Goal: Task Accomplishment & Management: Manage account settings

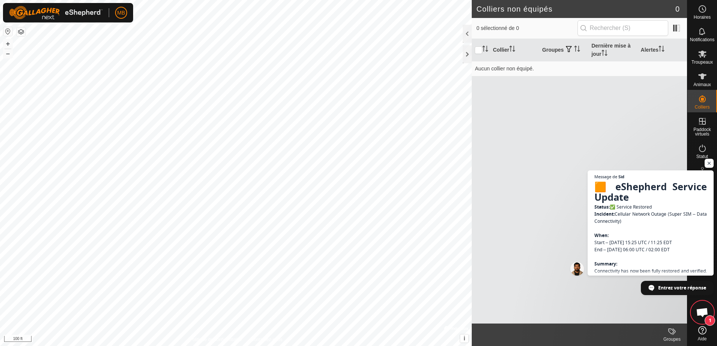
scroll to position [1200, 0]
click at [704, 79] on icon at bounding box center [702, 76] width 9 height 9
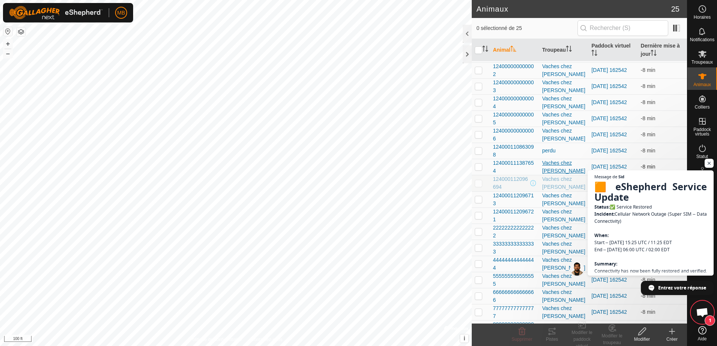
scroll to position [141, 0]
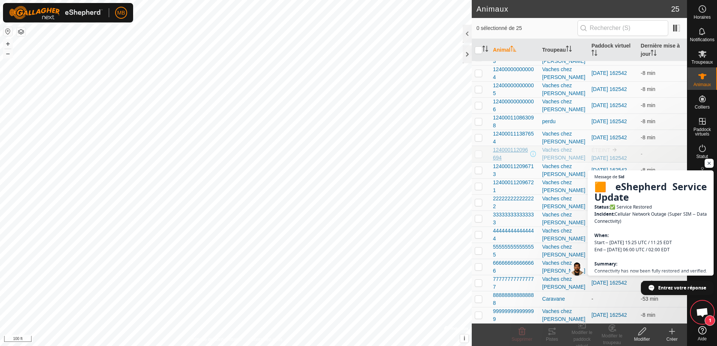
click at [510, 151] on span "124000112096694" at bounding box center [511, 154] width 36 height 16
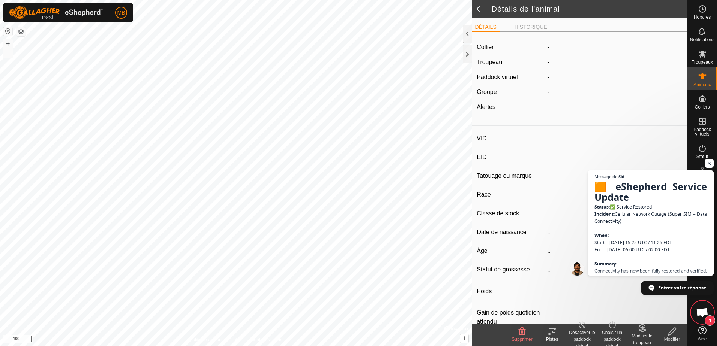
type input "-"
type input "124000112096694"
type input "la 94"
type input "CR"
type input "-"
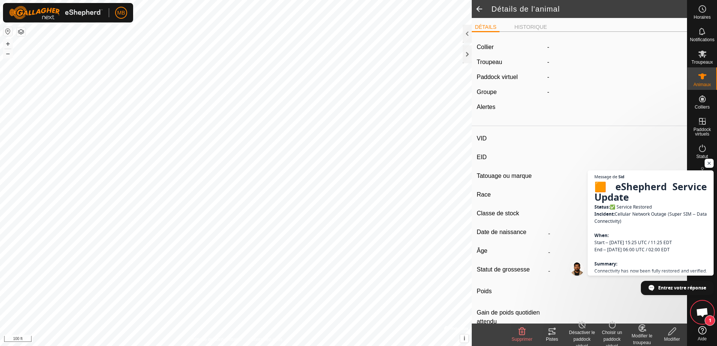
type input "05/2021"
type input "4 years 6 months"
type input "Enceinte"
type input "1000 kg"
type input "-"
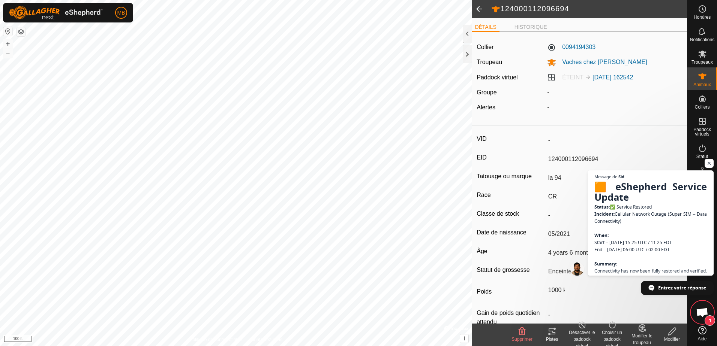
click at [702, 310] on span "Ouvrir le chat" at bounding box center [702, 313] width 12 height 10
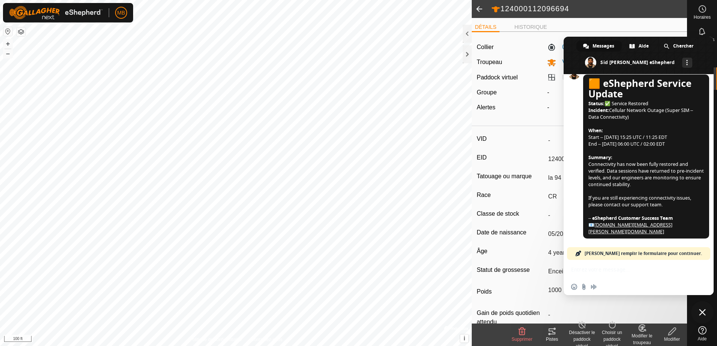
click at [702, 309] on span "Fermer le chat" at bounding box center [702, 312] width 22 height 22
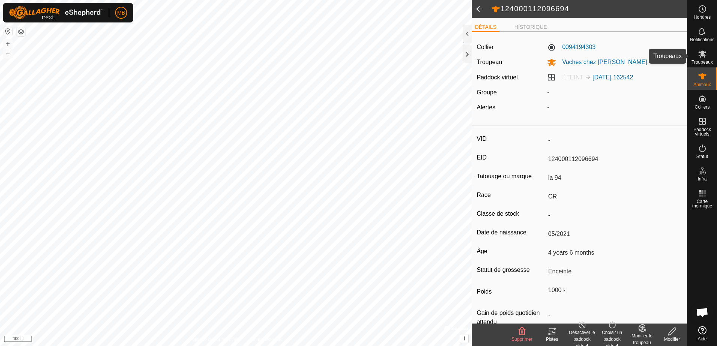
click at [702, 54] on icon at bounding box center [702, 54] width 8 height 7
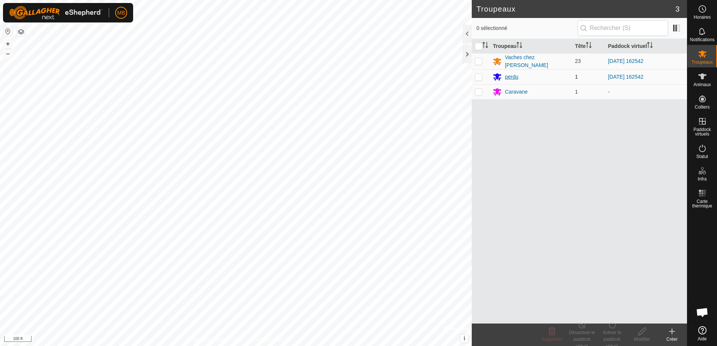
click at [513, 76] on div "perdu" at bounding box center [511, 77] width 13 height 8
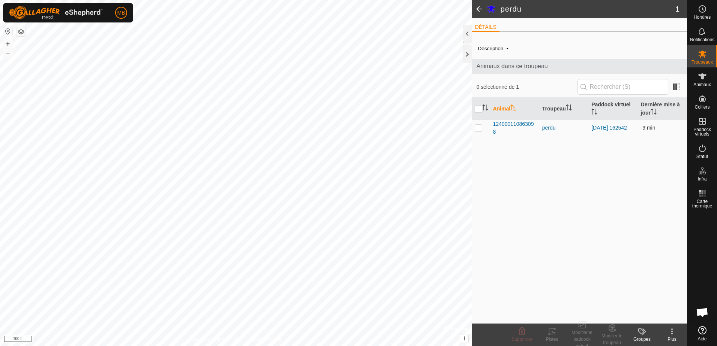
click at [478, 129] on p-checkbox at bounding box center [478, 128] width 7 height 6
checkbox input "true"
click at [609, 335] on div "Modifier le troupeau" at bounding box center [612, 339] width 30 height 13
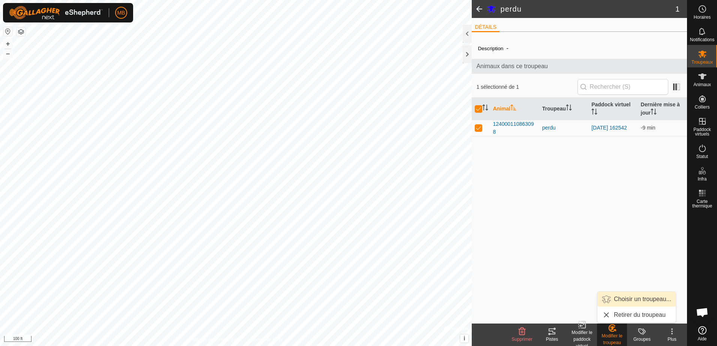
click at [640, 296] on link "Choisir un troupeau..." at bounding box center [636, 299] width 78 height 15
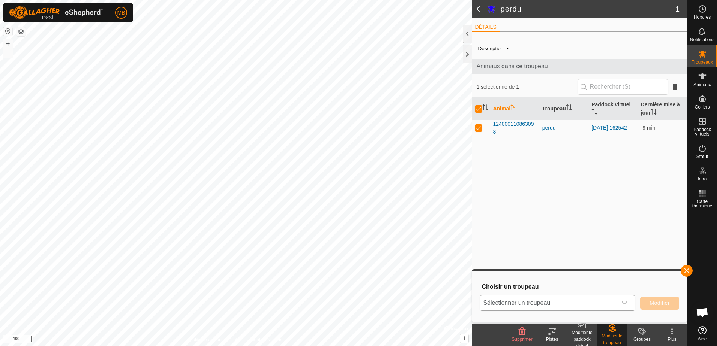
click at [626, 305] on icon "dropdown trigger" at bounding box center [624, 303] width 6 height 6
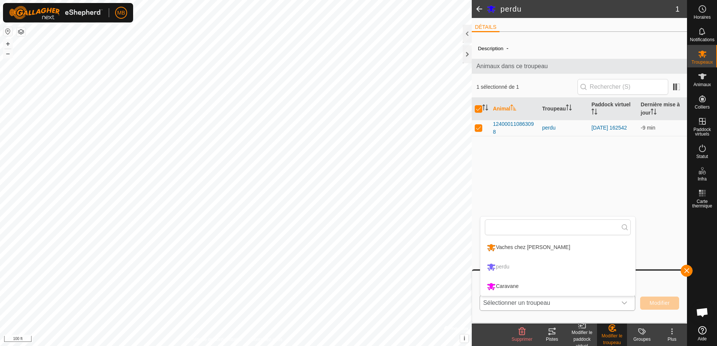
click at [523, 245] on li "Vaches chez [PERSON_NAME]" at bounding box center [557, 247] width 155 height 19
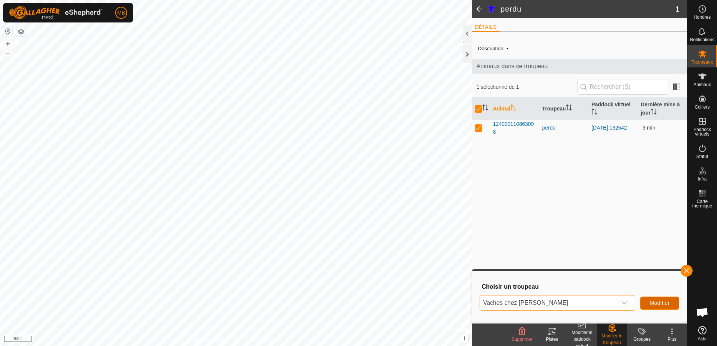
click at [654, 301] on span "Modifier" at bounding box center [659, 303] width 20 height 6
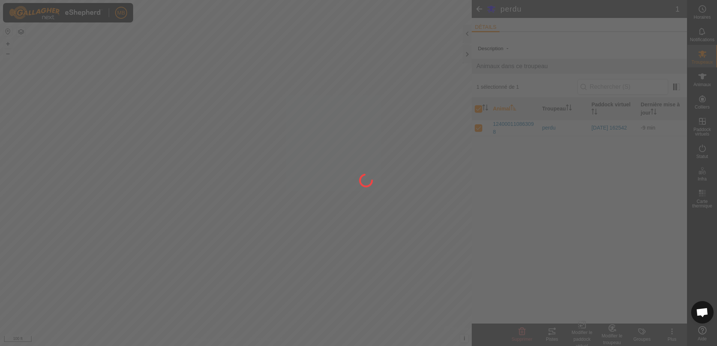
checkbox input "false"
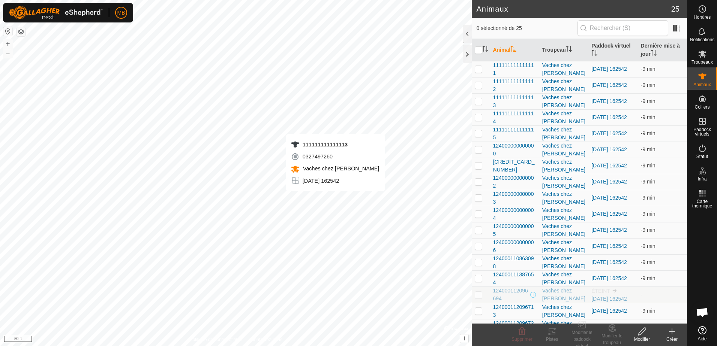
checkbox input "true"
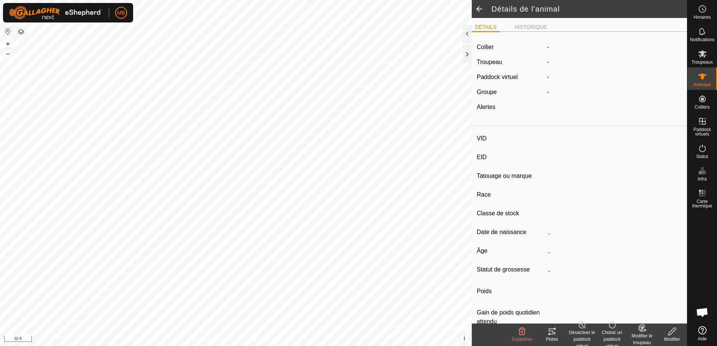
type input "-"
type input "111111111111113"
type input "Taure mara"
type input "LH"
type input "-"
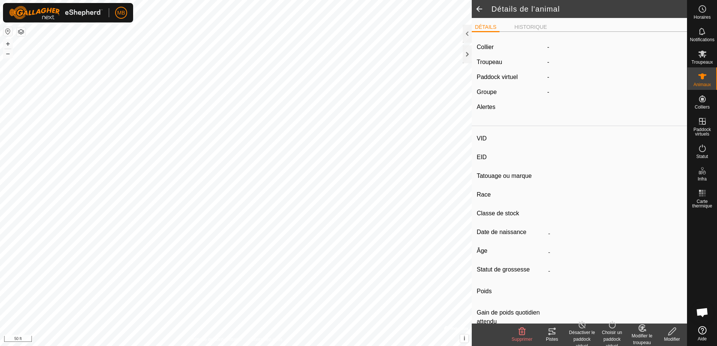
type input "12/2023"
type input "1 year 10 months"
type input "Enceinte"
type input "0 kg"
type input "-"
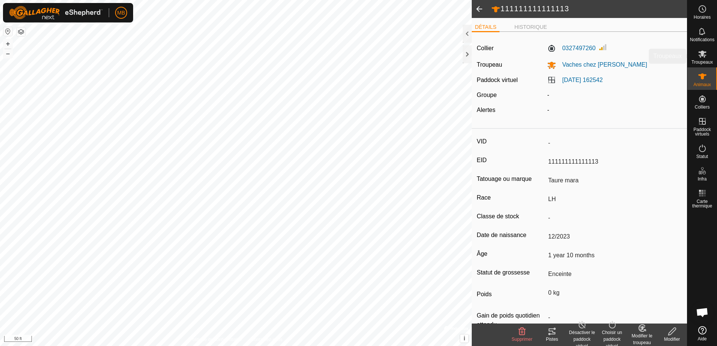
click at [701, 56] on icon at bounding box center [702, 53] width 9 height 9
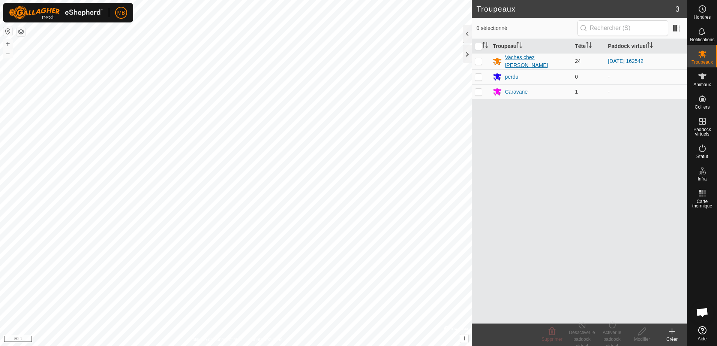
click at [519, 58] on div "Vaches chez [PERSON_NAME]" at bounding box center [537, 62] width 64 height 16
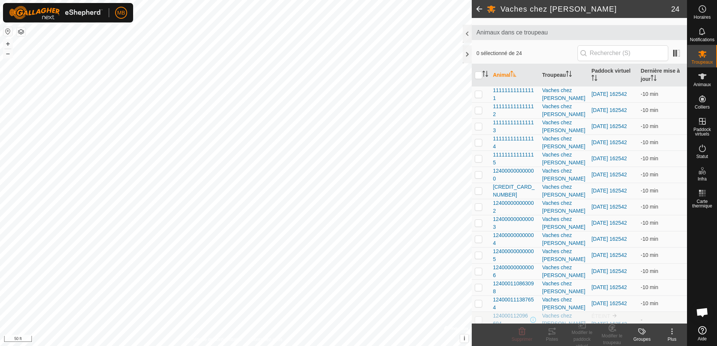
scroll to position [184, 0]
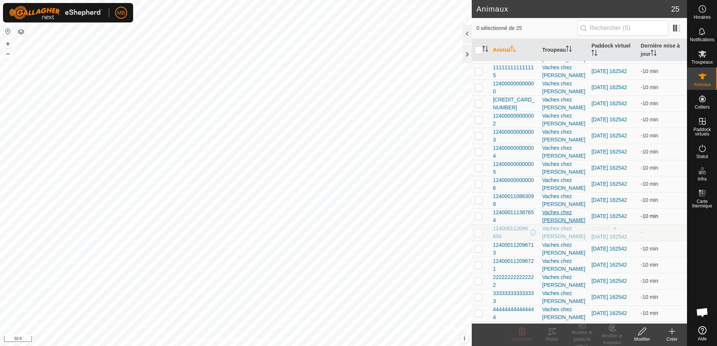
scroll to position [141, 0]
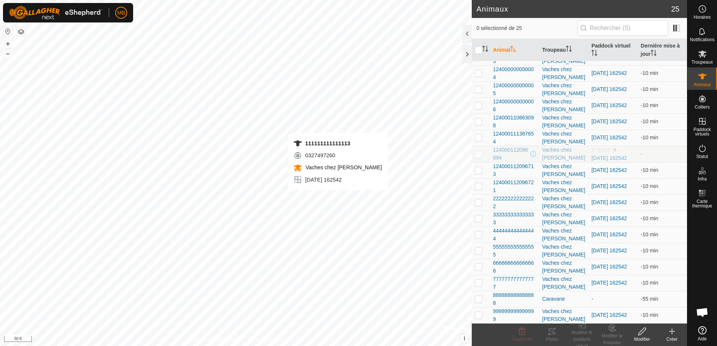
checkbox input "true"
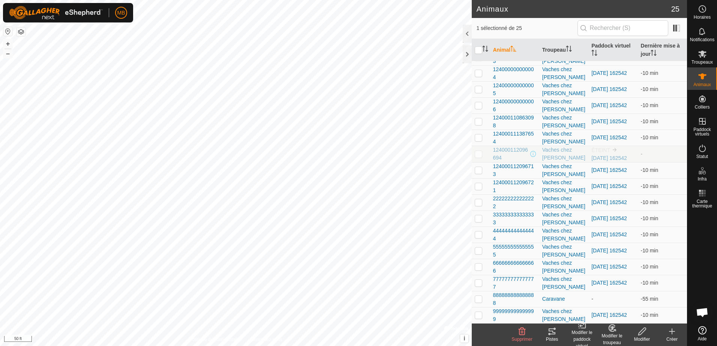
click at [550, 329] on icon at bounding box center [552, 332] width 7 height 6
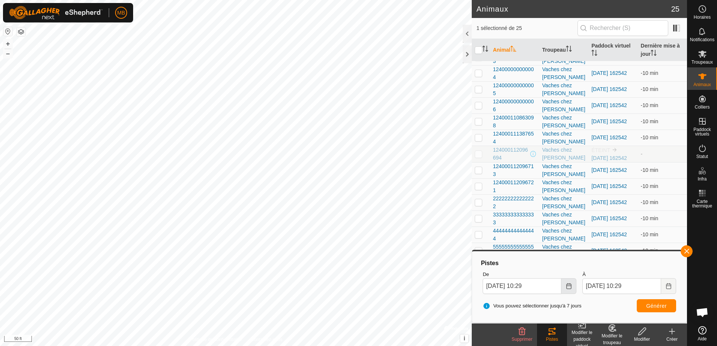
click at [568, 288] on icon "Choose Date" at bounding box center [569, 286] width 6 height 6
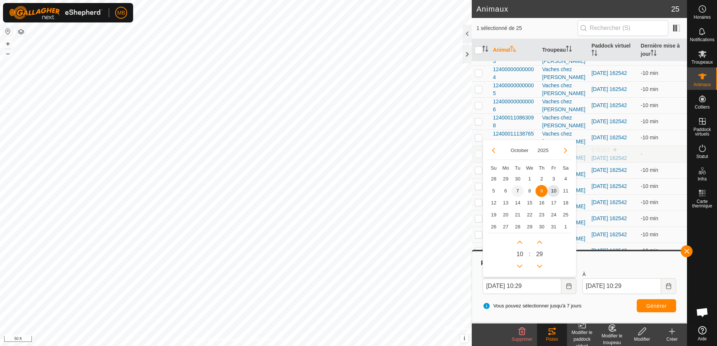
click at [516, 191] on span "7" at bounding box center [517, 191] width 12 height 12
type input "[DATE] 10:29"
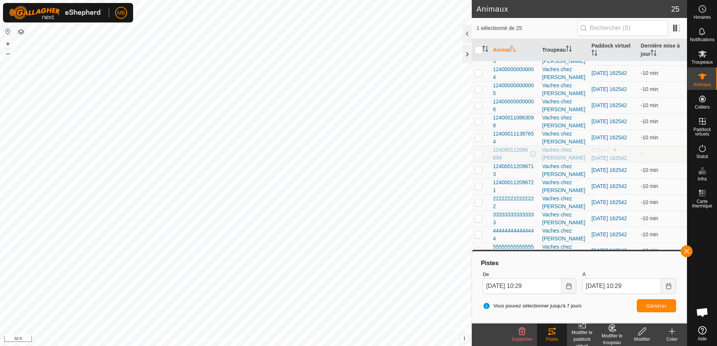
click at [656, 296] on div "À [DATE] 10:29" at bounding box center [629, 282] width 100 height 29
click at [659, 290] on input "[DATE] 10:29" at bounding box center [621, 287] width 79 height 16
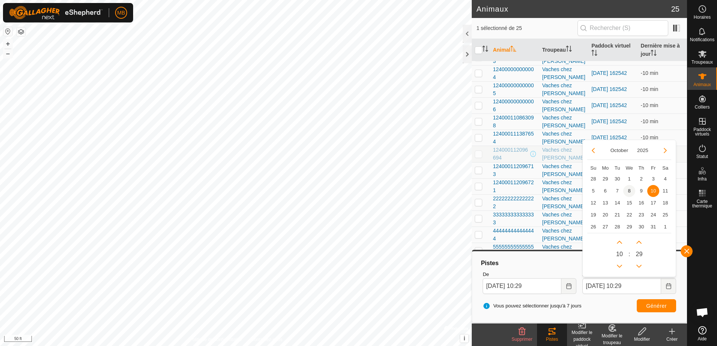
click at [627, 191] on span "8" at bounding box center [629, 191] width 12 height 12
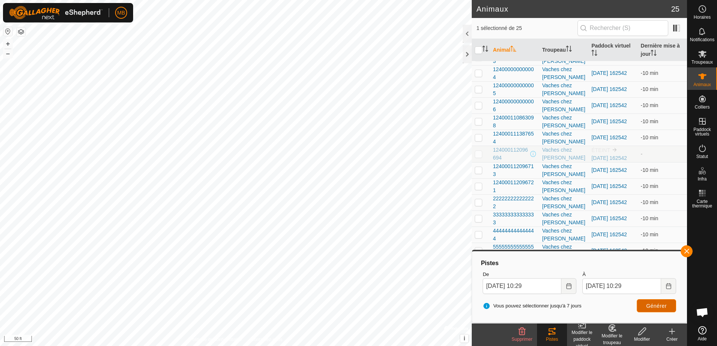
click at [654, 304] on span "Générer" at bounding box center [656, 306] width 21 height 6
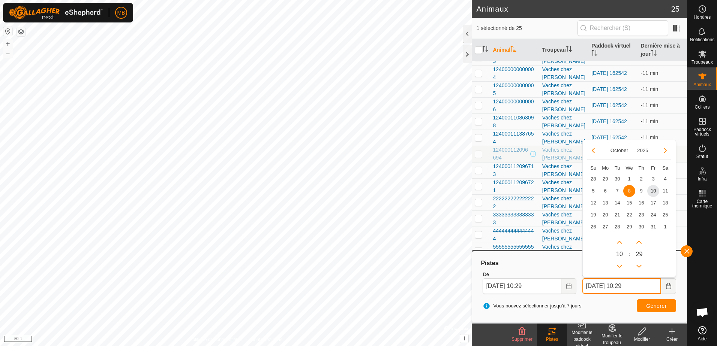
click at [636, 286] on input "[DATE] 10:29" at bounding box center [621, 287] width 79 height 16
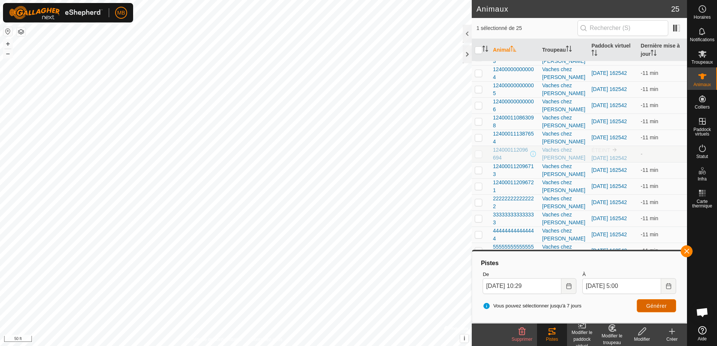
type input "[DATE] 05:00"
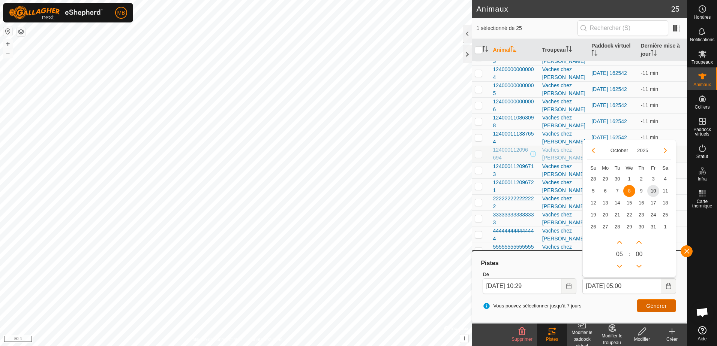
click at [655, 306] on span "Générer" at bounding box center [656, 306] width 21 height 6
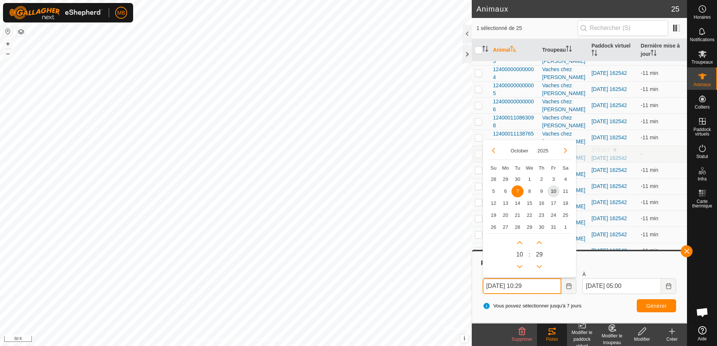
click at [528, 291] on input "[DATE] 10:29" at bounding box center [522, 287] width 79 height 16
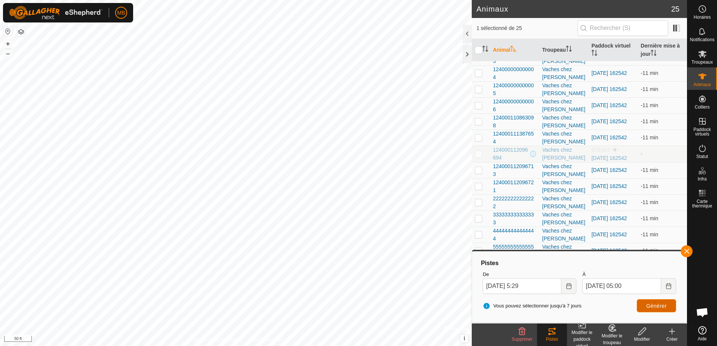
type input "[DATE] 05:29"
click at [657, 306] on span "Générer" at bounding box center [656, 306] width 21 height 6
click at [669, 288] on icon "Choose Date" at bounding box center [669, 286] width 6 height 6
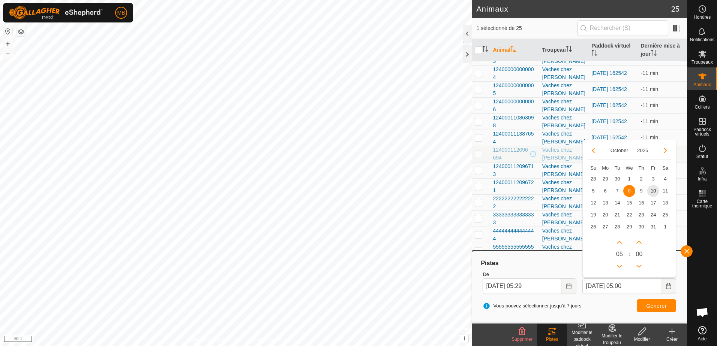
click at [630, 192] on span "8" at bounding box center [629, 191] width 12 height 12
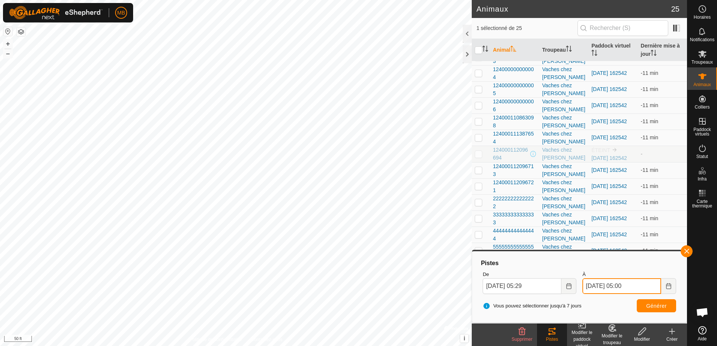
click at [592, 285] on input "[DATE] 05:00" at bounding box center [621, 287] width 79 height 16
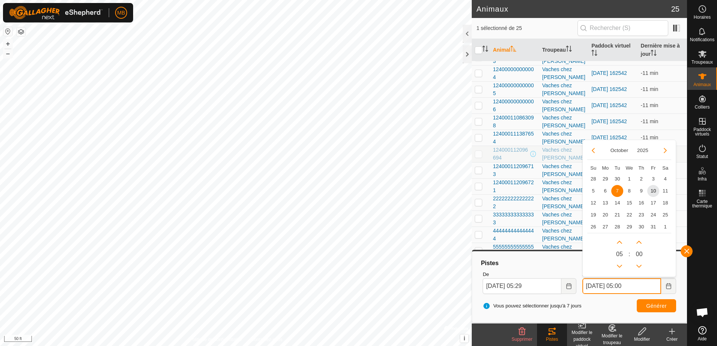
click at [628, 288] on input "[DATE] 05:00" at bounding box center [621, 287] width 79 height 16
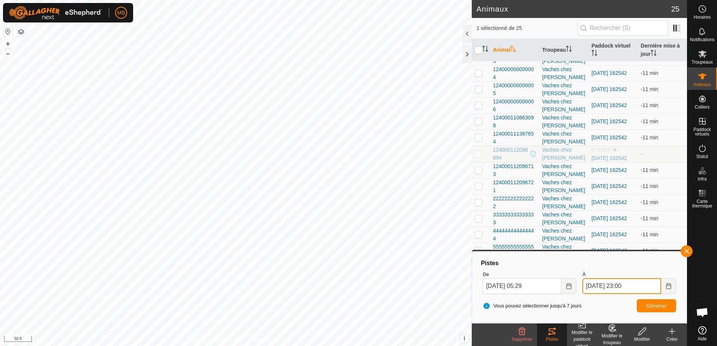
type input "[DATE] 23:00"
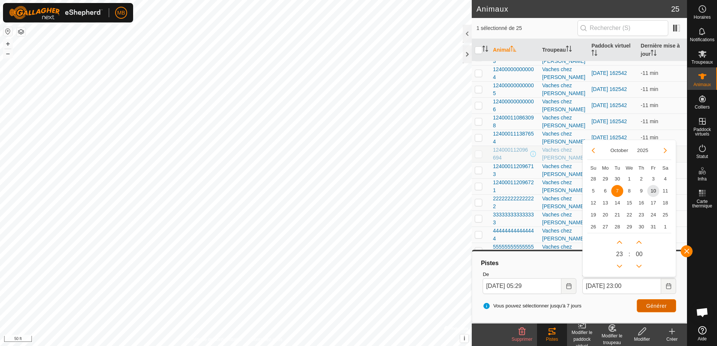
click at [655, 306] on span "Générer" at bounding box center [656, 306] width 21 height 6
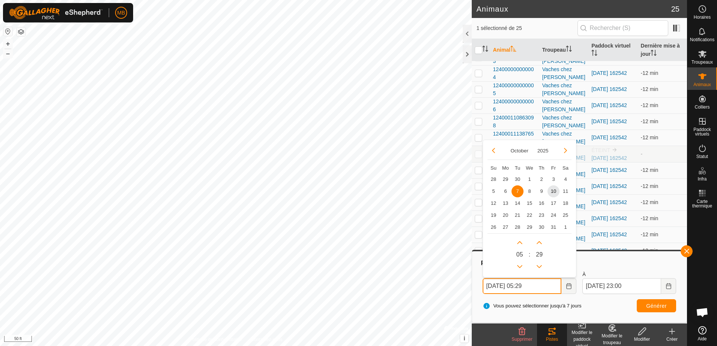
click at [528, 286] on input "[DATE] 05:29" at bounding box center [522, 287] width 79 height 16
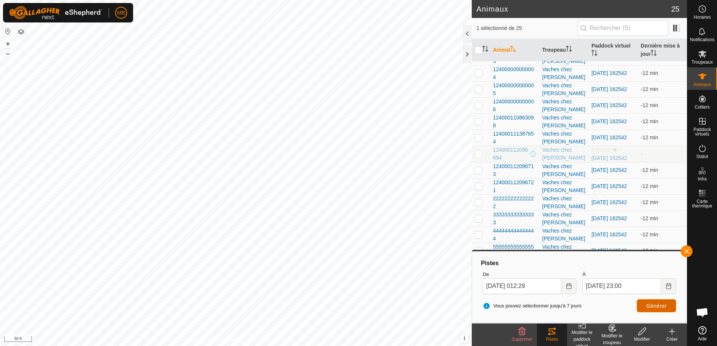
type input "[DATE] 12:29"
click at [655, 304] on span "Générer" at bounding box center [656, 306] width 21 height 6
click at [466, 51] on div at bounding box center [467, 54] width 9 height 18
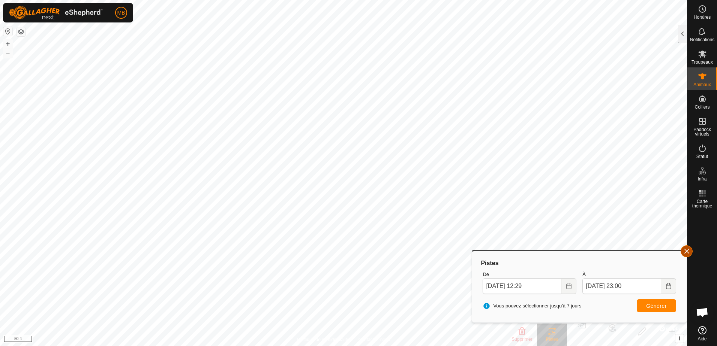
click at [686, 252] on button "button" at bounding box center [687, 252] width 12 height 12
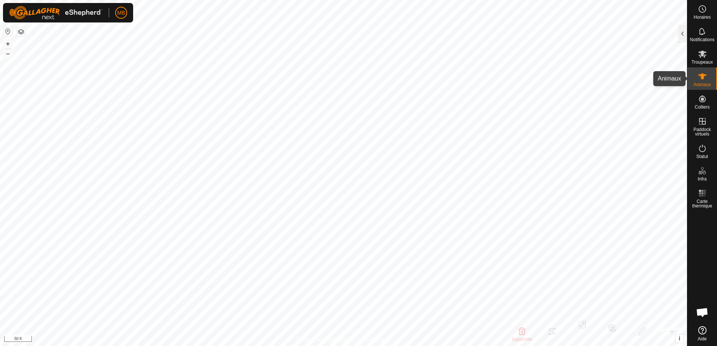
click at [704, 75] on icon at bounding box center [702, 76] width 8 height 6
checkbox input "false"
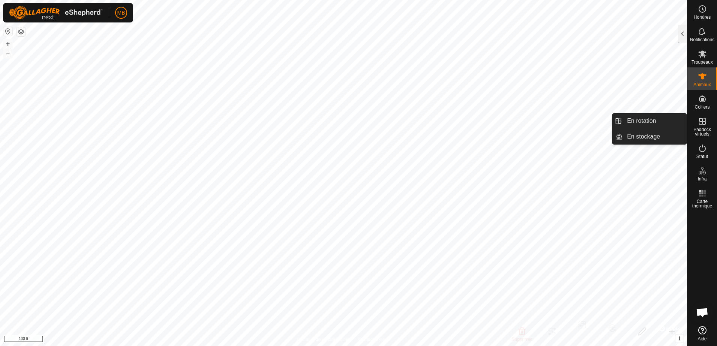
click at [702, 123] on icon at bounding box center [702, 121] width 7 height 7
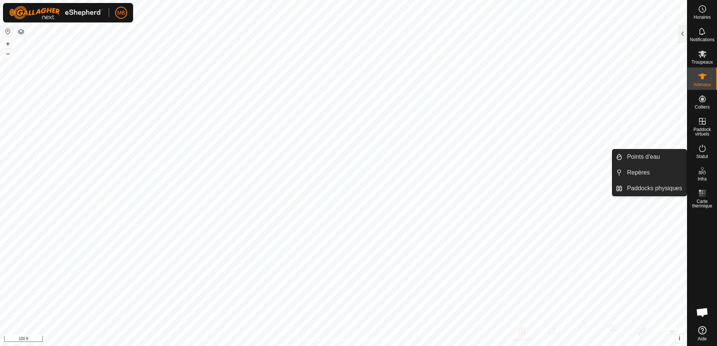
click at [701, 172] on icon at bounding box center [702, 170] width 9 height 9
click at [659, 191] on link "Paddocks physiques" at bounding box center [654, 188] width 64 height 15
click at [641, 189] on link "Paddocks physiques" at bounding box center [654, 188] width 64 height 15
click at [655, 190] on link "Paddocks physiques" at bounding box center [654, 188] width 64 height 15
click at [654, 191] on link "Paddocks physiques" at bounding box center [654, 188] width 64 height 15
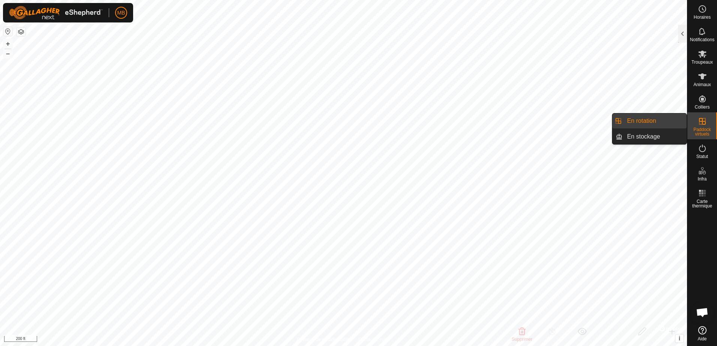
click at [703, 123] on icon at bounding box center [702, 121] width 9 height 9
click at [642, 121] on link "En rotation" at bounding box center [654, 121] width 64 height 15
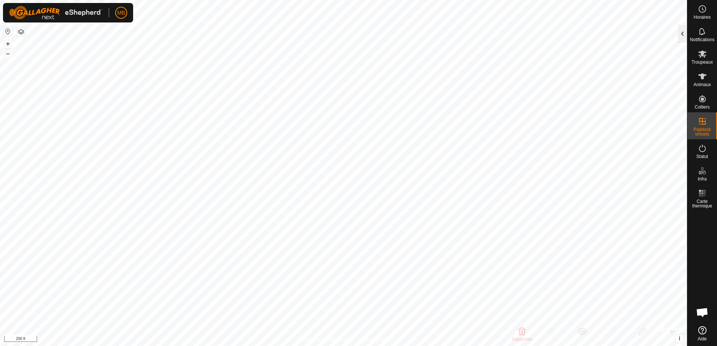
click at [683, 31] on div at bounding box center [682, 34] width 9 height 18
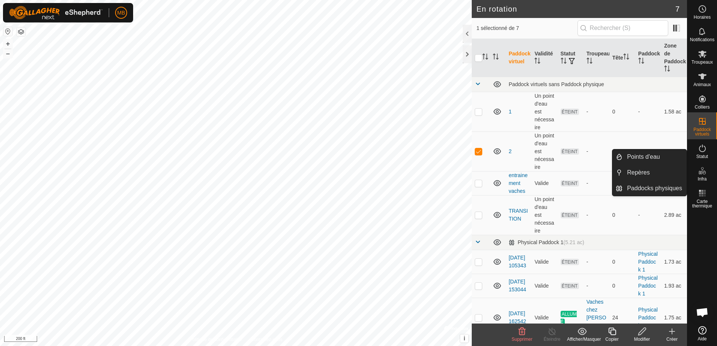
click at [703, 174] on icon at bounding box center [702, 170] width 9 height 9
click at [659, 190] on link "Paddocks physiques" at bounding box center [654, 188] width 64 height 15
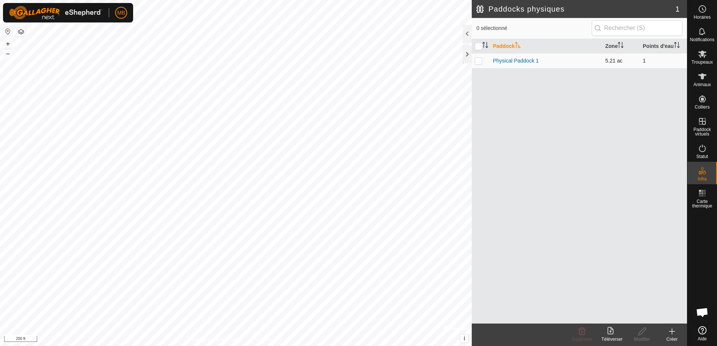
click at [481, 61] on p-checkbox at bounding box center [478, 61] width 7 height 6
checkbox input "true"
click at [638, 335] on icon at bounding box center [641, 331] width 7 height 7
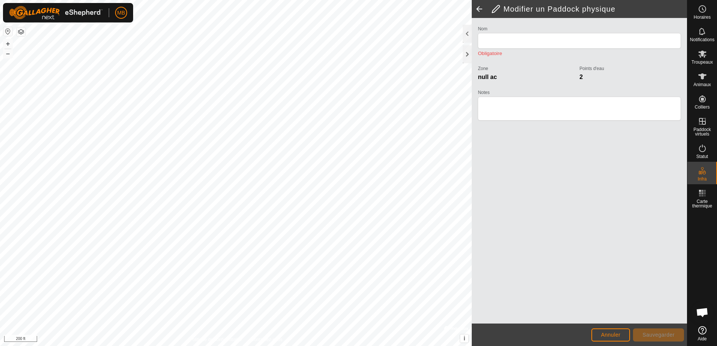
type input "Physical Paddock 1"
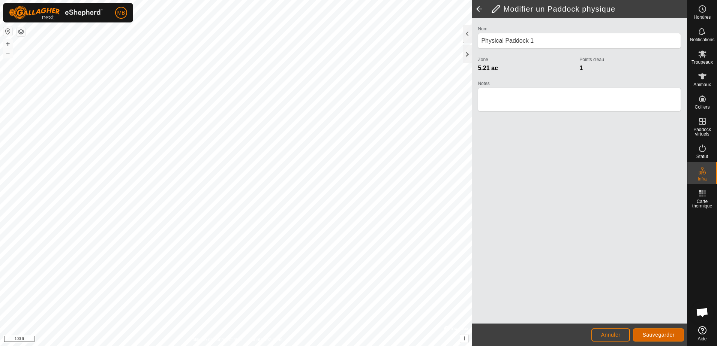
click at [655, 335] on span "Sauvegarder" at bounding box center [658, 335] width 32 height 6
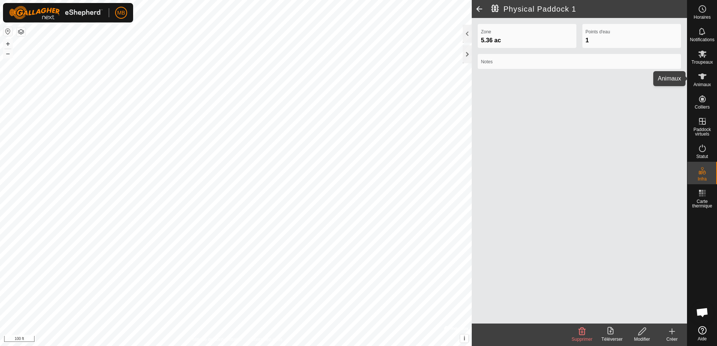
click at [703, 78] on icon at bounding box center [702, 76] width 8 height 6
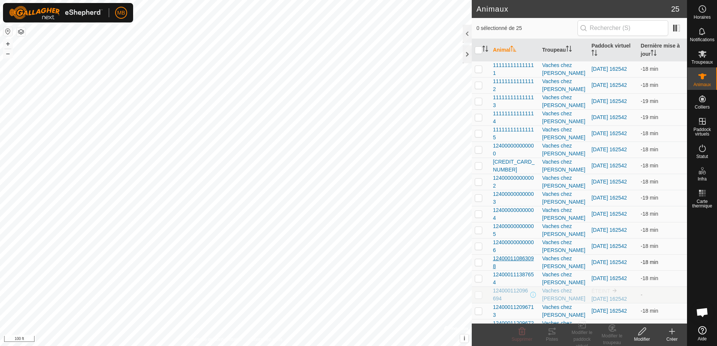
click at [507, 258] on span "124000110863098" at bounding box center [514, 263] width 43 height 16
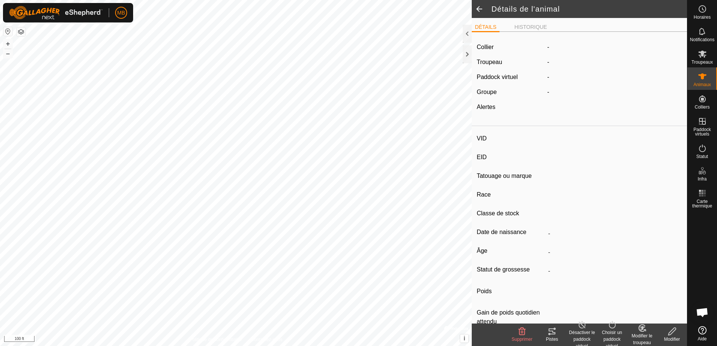
type input "-"
type input "124000110863098"
type input "carotte"
type input "CR"
type input "-"
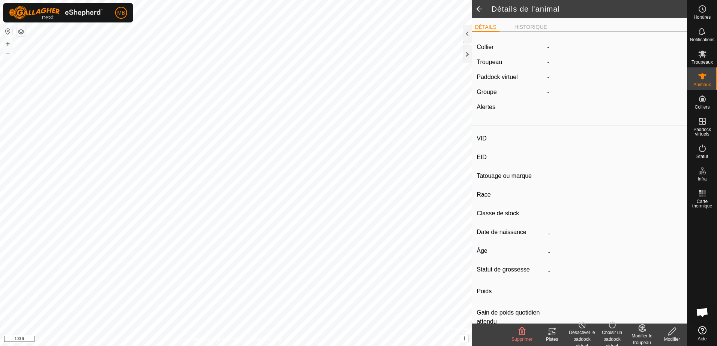
type input "02/2021"
type input "4 years 9 months"
type input "Enceinte"
type input "900 kg"
type input "-"
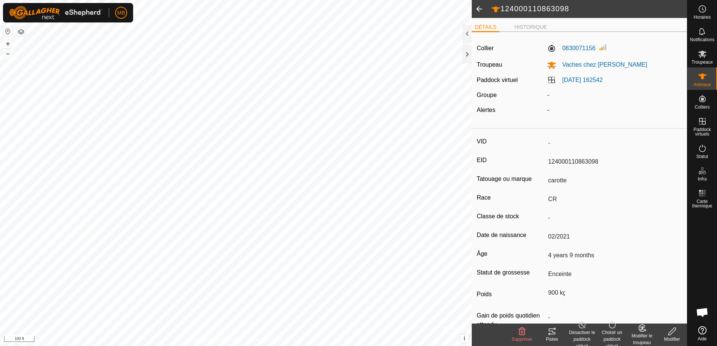
click at [555, 333] on icon at bounding box center [552, 332] width 7 height 6
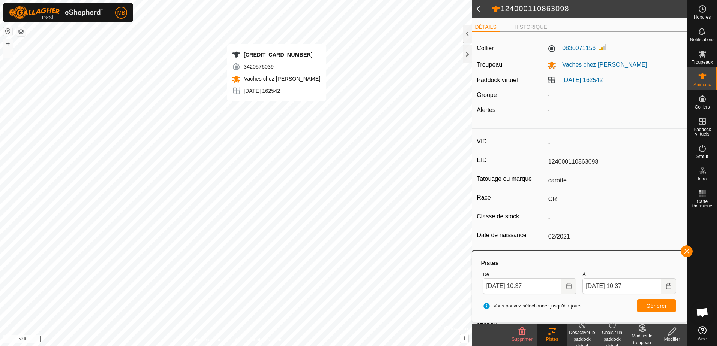
type input "-"
type input "[CREDIT_CARD_NUMBER]"
type input "-"
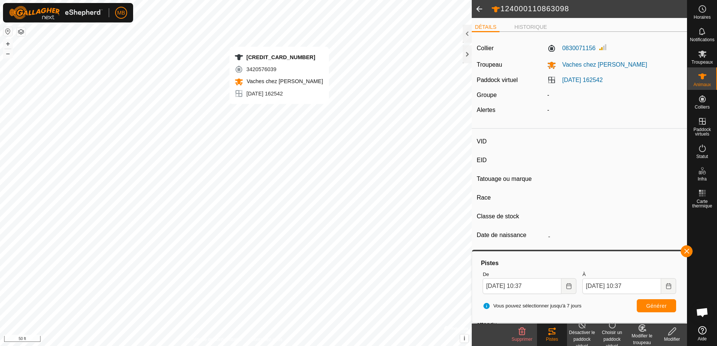
type input "-"
type input "0 kg"
type input "-"
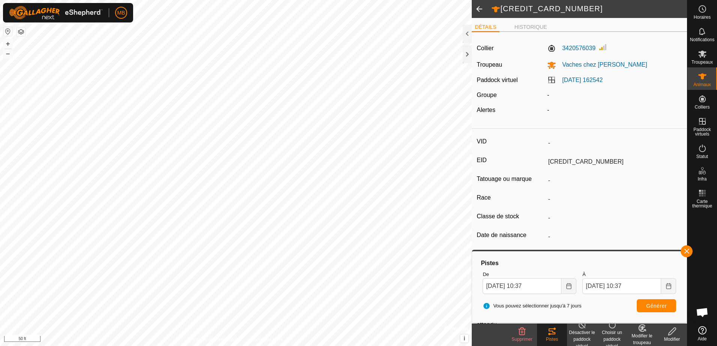
click at [557, 336] on div "Pistes" at bounding box center [552, 339] width 30 height 7
click at [649, 306] on span "Générer" at bounding box center [656, 306] width 21 height 6
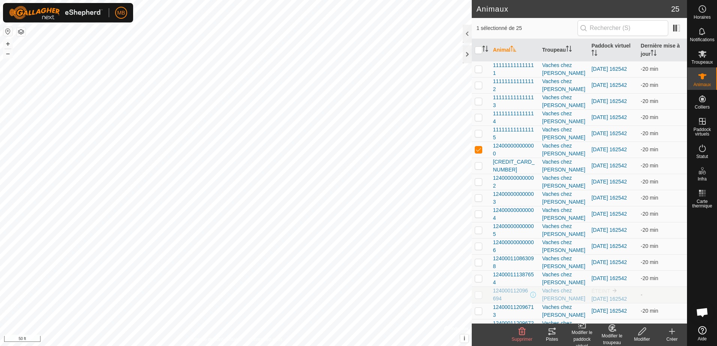
click at [551, 333] on icon at bounding box center [551, 331] width 9 height 9
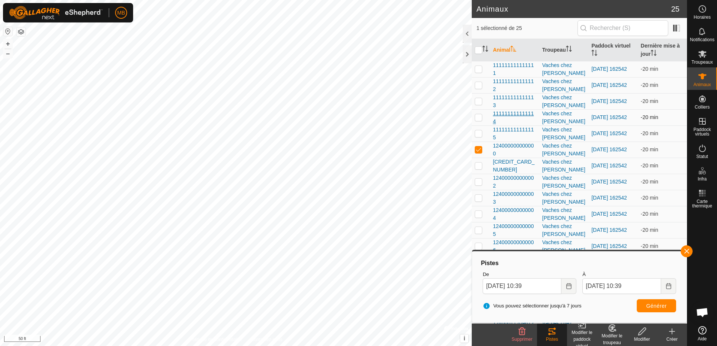
click at [508, 114] on span "111111111111114" at bounding box center [514, 118] width 43 height 16
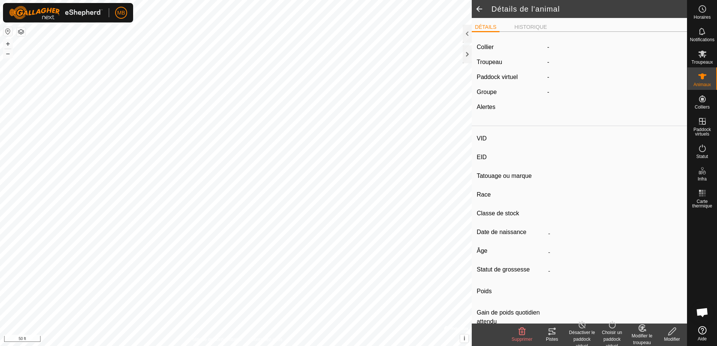
type input "-"
type input "111111111111114"
type input "[PERSON_NAME]"
type input "CR"
type input "-"
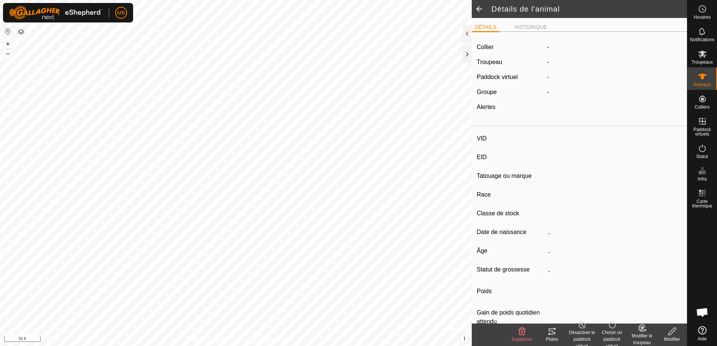
type input "05/2021"
type input "4 years 6 months"
type input "1200 kg"
type input "-"
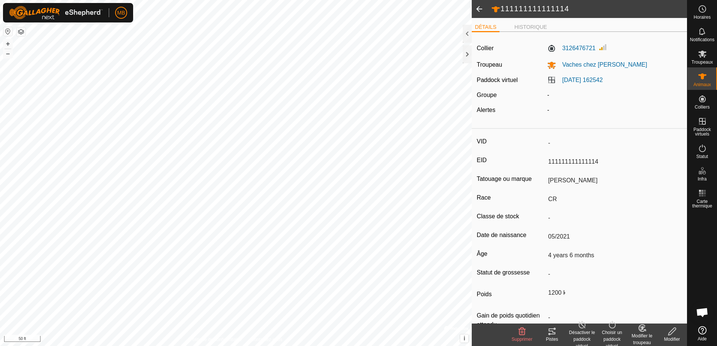
click at [478, 7] on span at bounding box center [479, 9] width 15 height 18
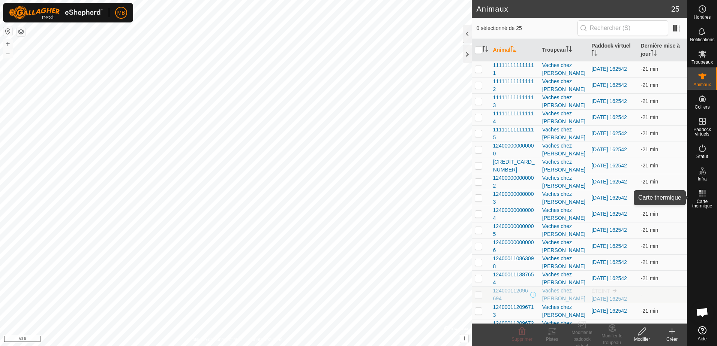
click at [703, 193] on rect at bounding box center [702, 193] width 2 height 2
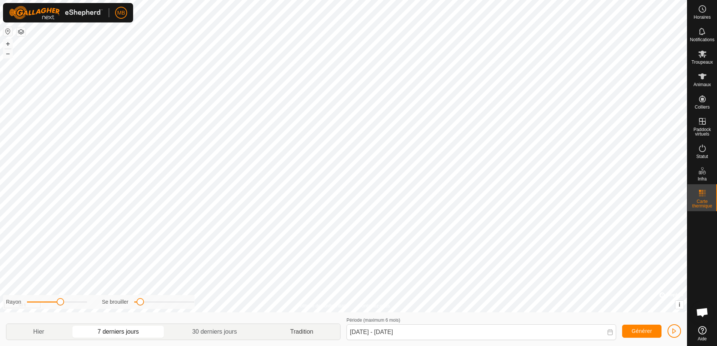
click at [294, 332] on p-togglebutton "Tradition" at bounding box center [302, 332] width 76 height 16
click at [36, 331] on p-togglebutton "Hier" at bounding box center [38, 332] width 64 height 16
click at [117, 333] on p-togglebutton "7 derniers jours" at bounding box center [118, 332] width 94 height 16
type input "[DATE] - [DATE]"
